Goal: Communication & Community: Answer question/provide support

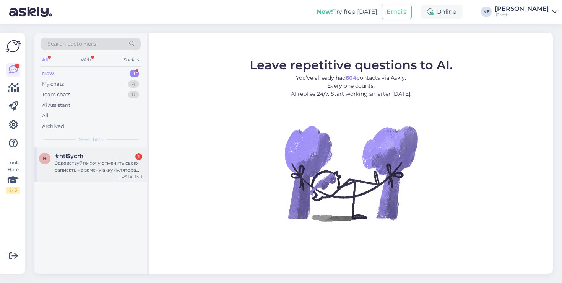
click at [117, 151] on div "h #htl5ycrh 1 Здравствуйте, хочу отменить свою записать на замену аккумулятора …" at bounding box center [90, 164] width 112 height 34
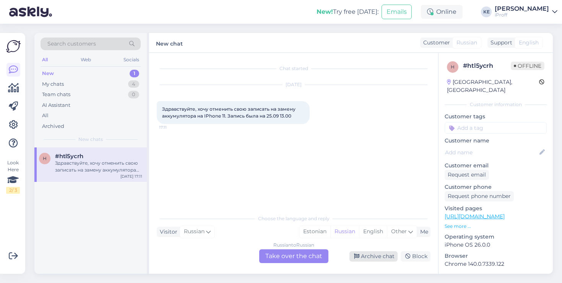
click at [361, 255] on div "Archive chat" at bounding box center [373, 256] width 48 height 10
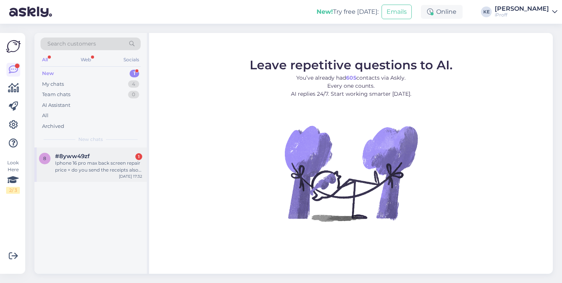
click at [129, 164] on div "Iphone 16 pro max back screen repair price + do you send the receipts also digi…" at bounding box center [98, 166] width 87 height 14
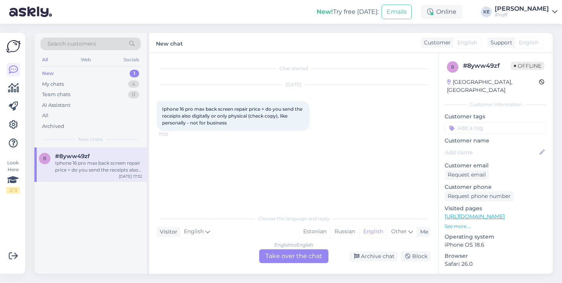
click at [312, 257] on div "English to English Take over the chat" at bounding box center [293, 256] width 69 height 14
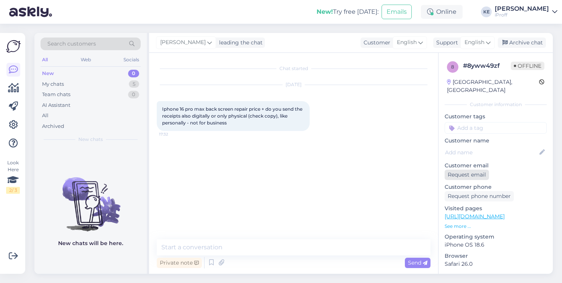
click at [470, 169] on div "Request email" at bounding box center [467, 174] width 44 height 10
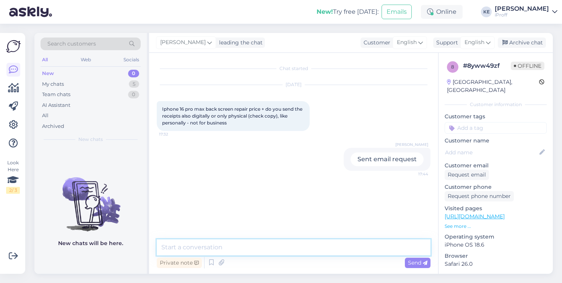
click at [351, 242] on textarea at bounding box center [294, 247] width 274 height 16
type textarea "Hello! Yes we repair it and send reciepts also the way you want it."
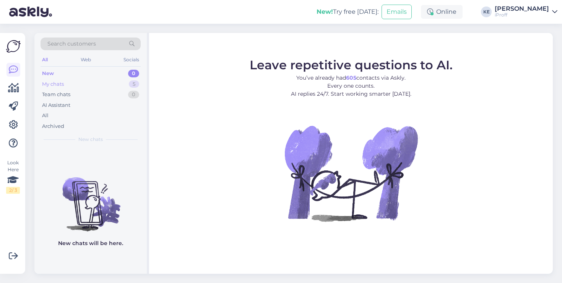
click at [123, 85] on div "My chats 5" at bounding box center [91, 84] width 100 height 11
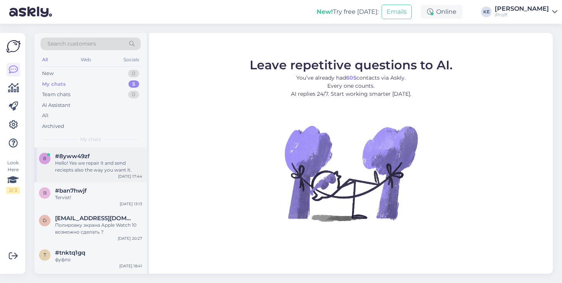
click at [99, 161] on div "Hello! Yes we repair it and send reciepts also the way you want it." at bounding box center [98, 166] width 87 height 14
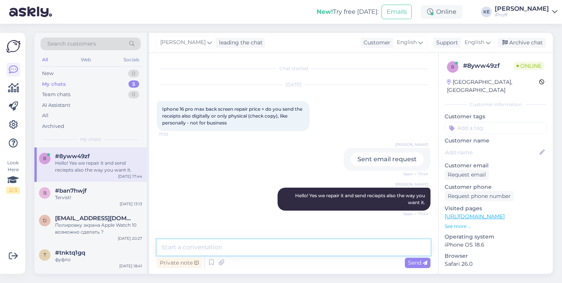
click at [278, 249] on textarea at bounding box center [294, 247] width 274 height 16
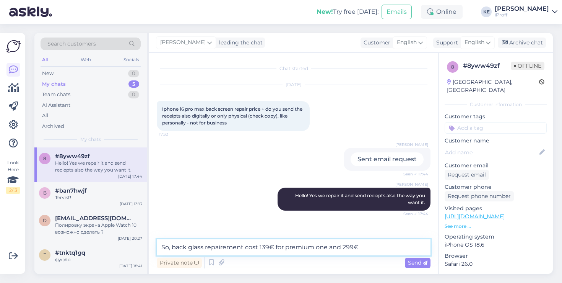
click at [381, 247] on textarea "So, back glass repairement cost 139€ for premium one and 299€" at bounding box center [294, 247] width 274 height 16
type textarea "So, back glass repairement cost 139€ for premium one and 299€ for original one."
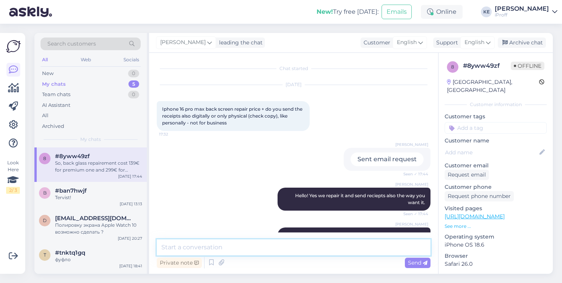
scroll to position [26, 0]
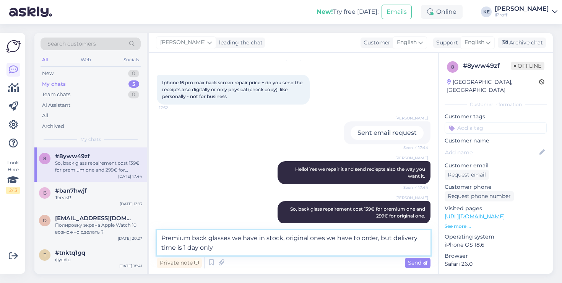
type textarea "Premium back glasses we have in stock, original ones we have to order, but deli…"
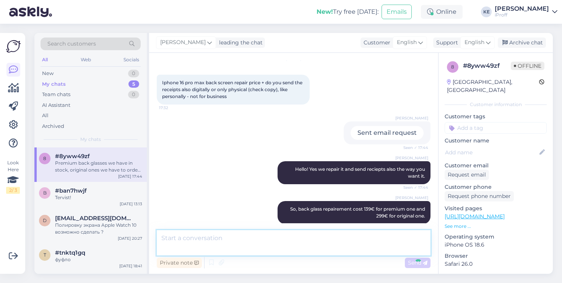
scroll to position [66, 0]
